Goal: Information Seeking & Learning: Learn about a topic

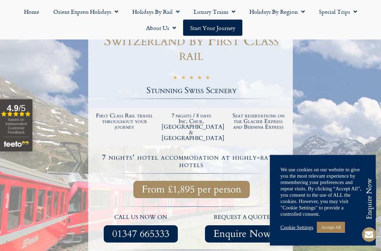
scroll to position [120, 0]
click at [301, 235] on div "Cookie Settings Accept All" at bounding box center [322, 227] width 85 height 14
click at [295, 231] on link "Cookie Settings" at bounding box center [296, 227] width 33 height 6
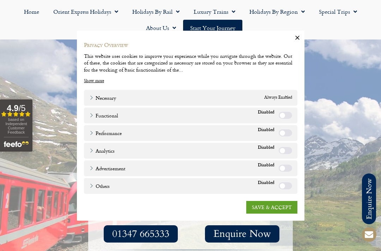
click at [280, 213] on link "SAVE & ACCEPT" at bounding box center [271, 207] width 51 height 13
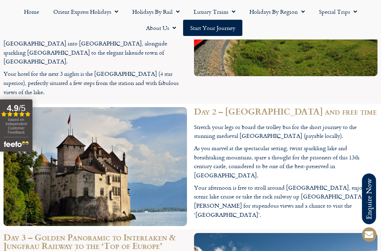
scroll to position [1125, 0]
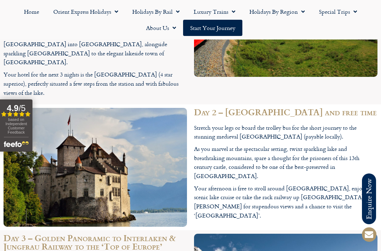
click at [28, 108] on img at bounding box center [95, 167] width 183 height 119
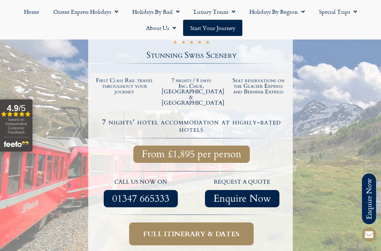
scroll to position [156, 0]
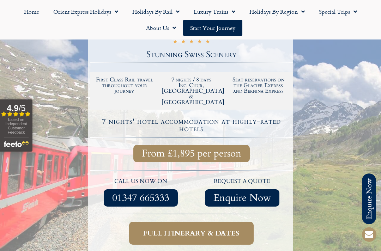
click at [215, 149] on span "From £1,895 per person" at bounding box center [191, 153] width 99 height 9
click at [210, 149] on span "From £1,895 per person" at bounding box center [191, 153] width 99 height 9
click at [203, 149] on span "From £1,895 per person" at bounding box center [191, 153] width 99 height 9
click at [217, 149] on span "From £1,895 per person" at bounding box center [191, 153] width 99 height 9
click at [225, 229] on span "Full itinerary & dates" at bounding box center [191, 233] width 96 height 9
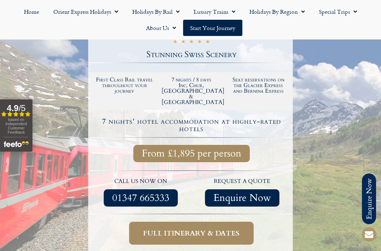
click at [214, 229] on span "Full itinerary & dates" at bounding box center [191, 233] width 96 height 9
click at [162, 229] on span "Full itinerary & dates" at bounding box center [191, 233] width 96 height 9
click at [150, 229] on span "Full itinerary & dates" at bounding box center [191, 233] width 96 height 9
click at [157, 229] on span "Full itinerary & dates" at bounding box center [191, 233] width 96 height 9
click at [159, 222] on link "Full itinerary & dates" at bounding box center [191, 233] width 125 height 23
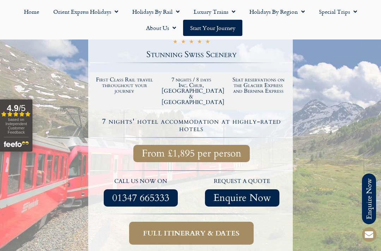
click at [161, 229] on span "Full itinerary & dates" at bounding box center [191, 233] width 96 height 9
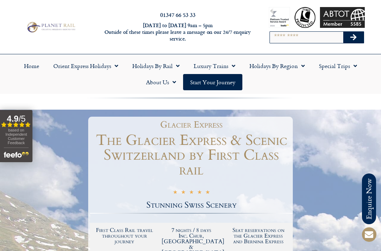
scroll to position [5, 0]
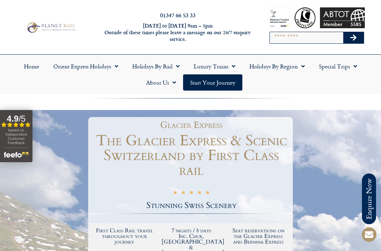
click at [303, 68] on span "Menu" at bounding box center [301, 66] width 7 height 13
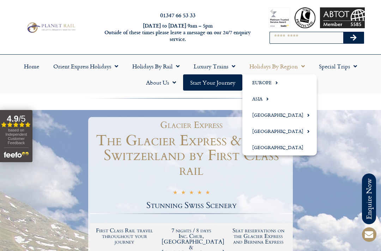
click at [348, 69] on link "Special Trips" at bounding box center [338, 66] width 52 height 16
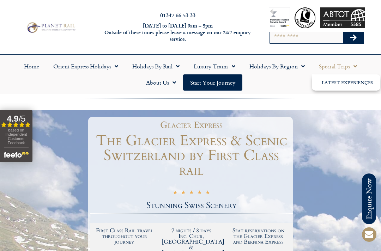
click at [293, 68] on link "Holidays by Region" at bounding box center [276, 66] width 69 height 16
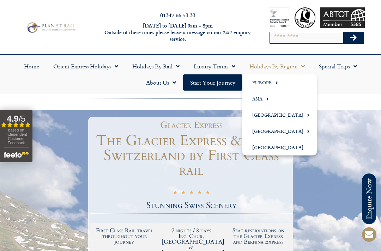
click at [268, 86] on link "Europe" at bounding box center [279, 82] width 74 height 16
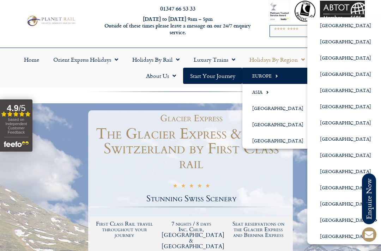
scroll to position [12, 0]
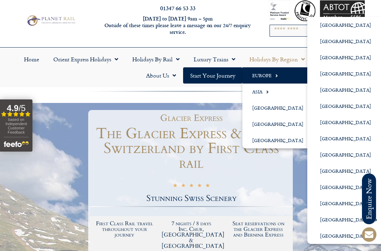
click at [333, 55] on link "[GEOGRAPHIC_DATA]" at bounding box center [345, 57] width 77 height 16
